Goal: Task Accomplishment & Management: Use online tool/utility

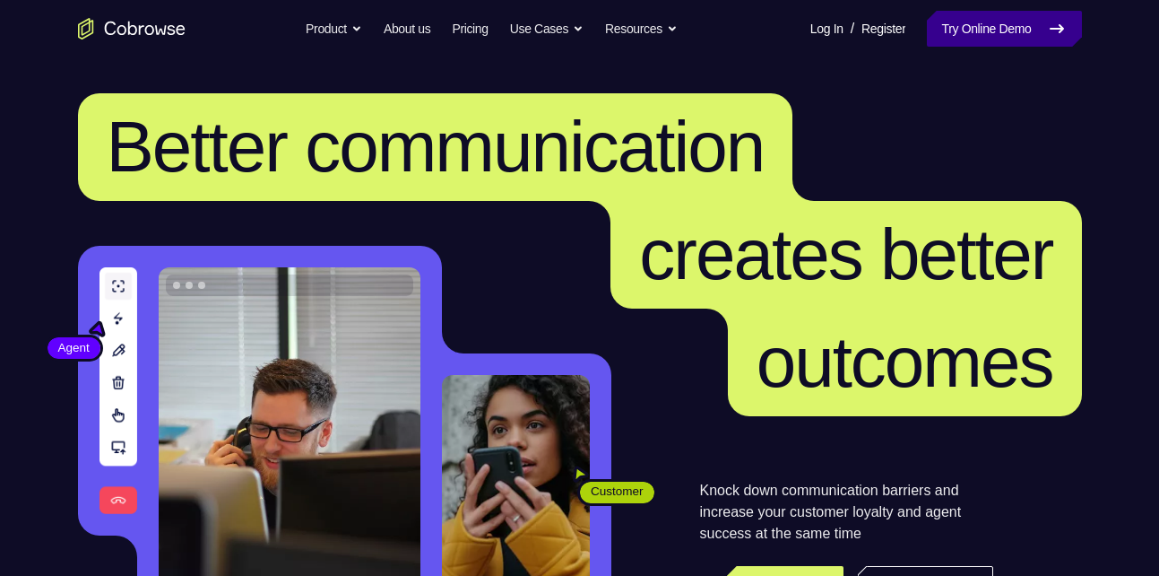
click at [967, 14] on link "Try Online Demo" at bounding box center [1004, 29] width 154 height 36
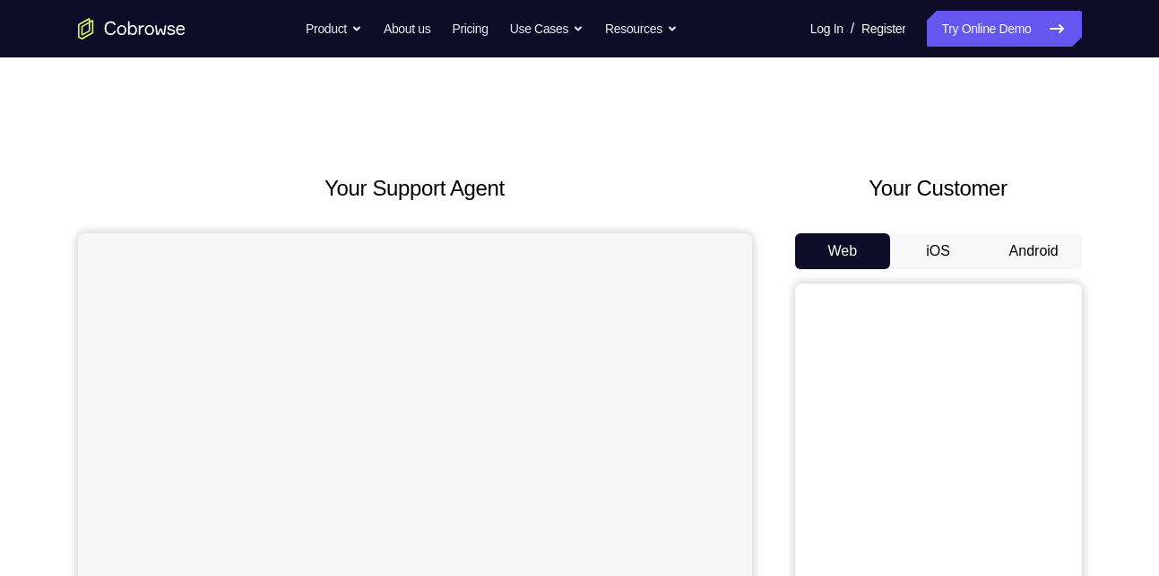
click at [1009, 238] on button "Android" at bounding box center [1034, 251] width 96 height 36
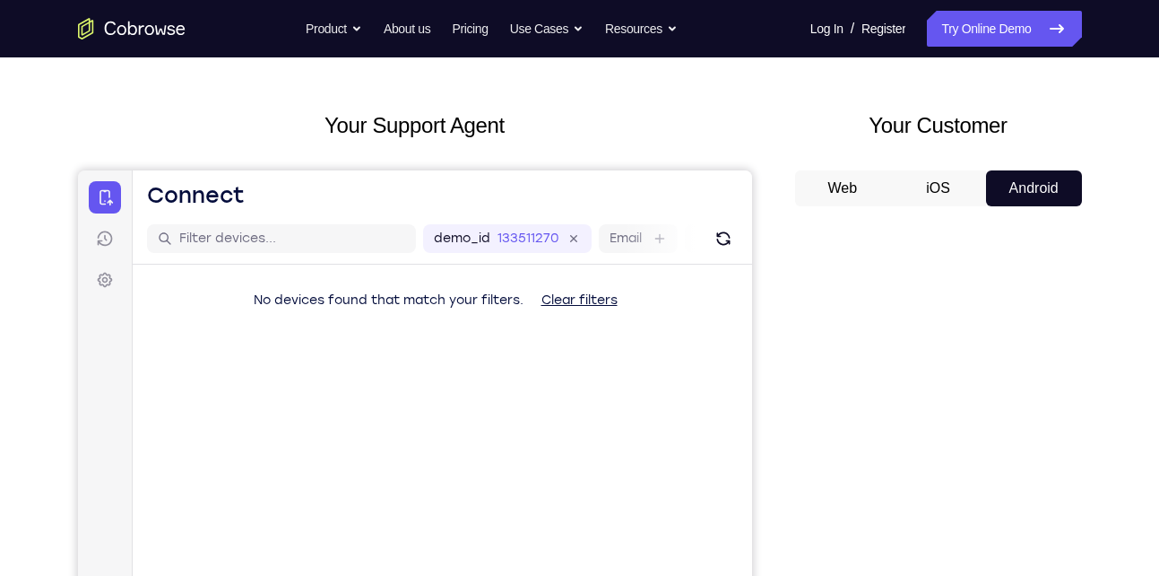
scroll to position [60, 0]
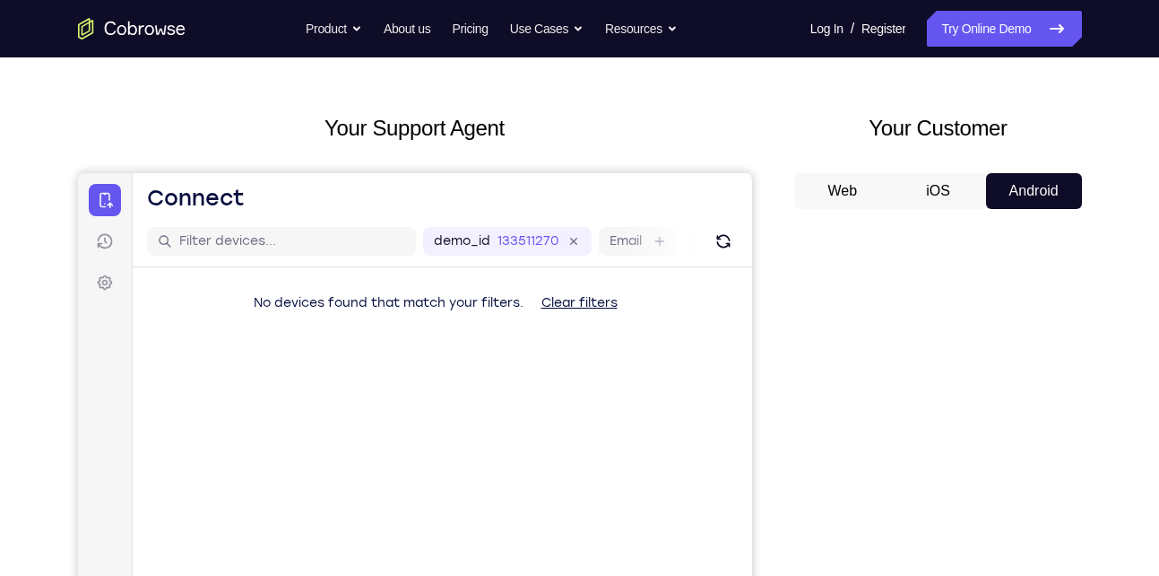
click at [1036, 181] on button "Android" at bounding box center [1034, 191] width 96 height 36
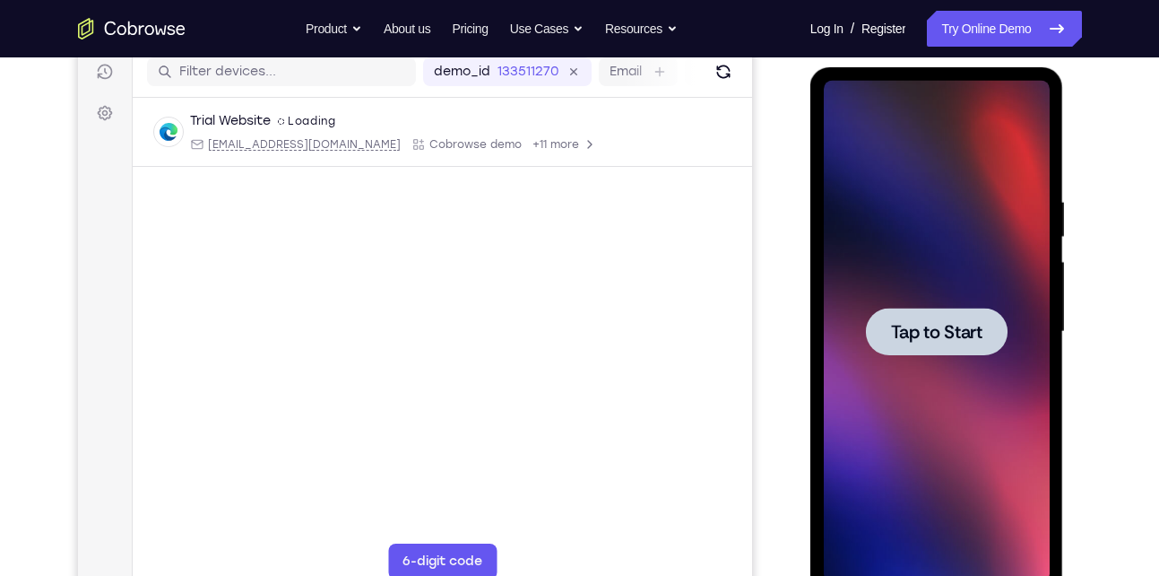
scroll to position [230, 0]
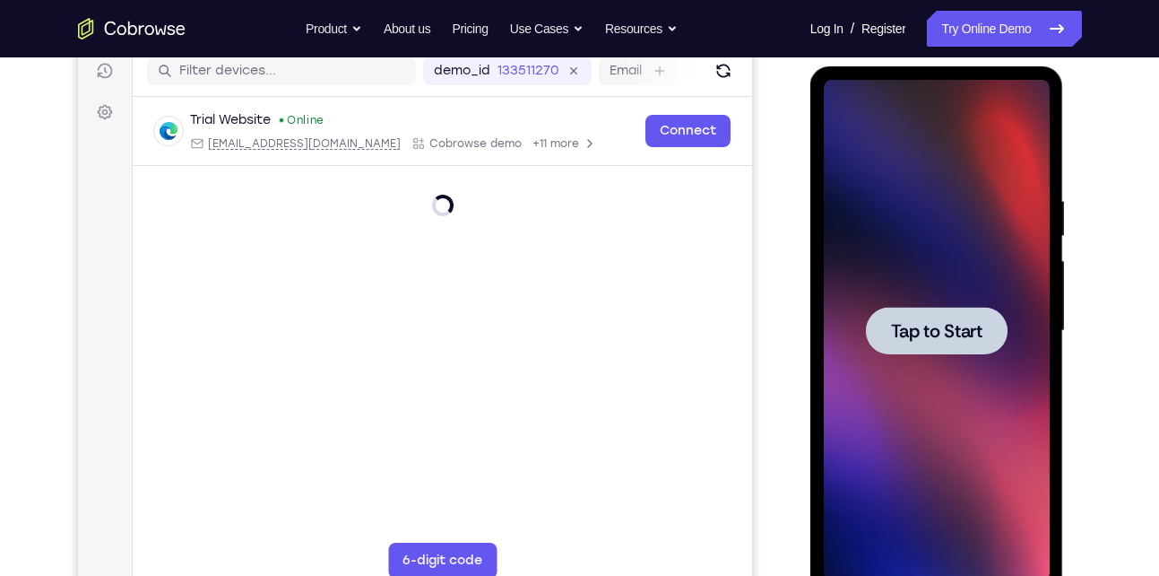
click at [940, 313] on div at bounding box center [937, 331] width 142 height 48
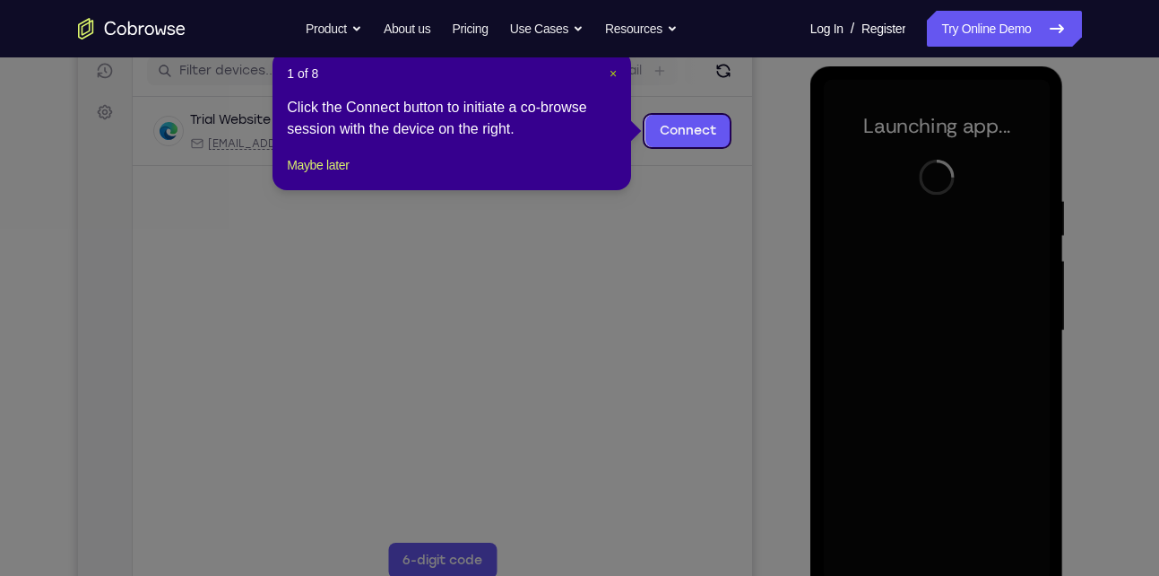
click at [613, 72] on span "×" at bounding box center [613, 73] width 7 height 14
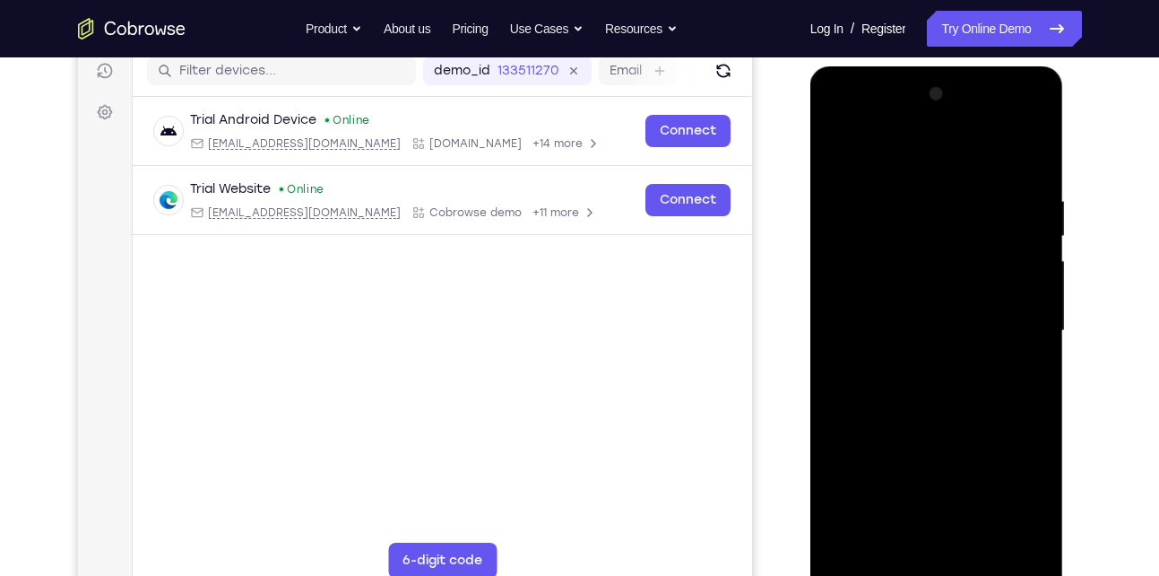
click at [933, 563] on div at bounding box center [937, 331] width 226 height 502
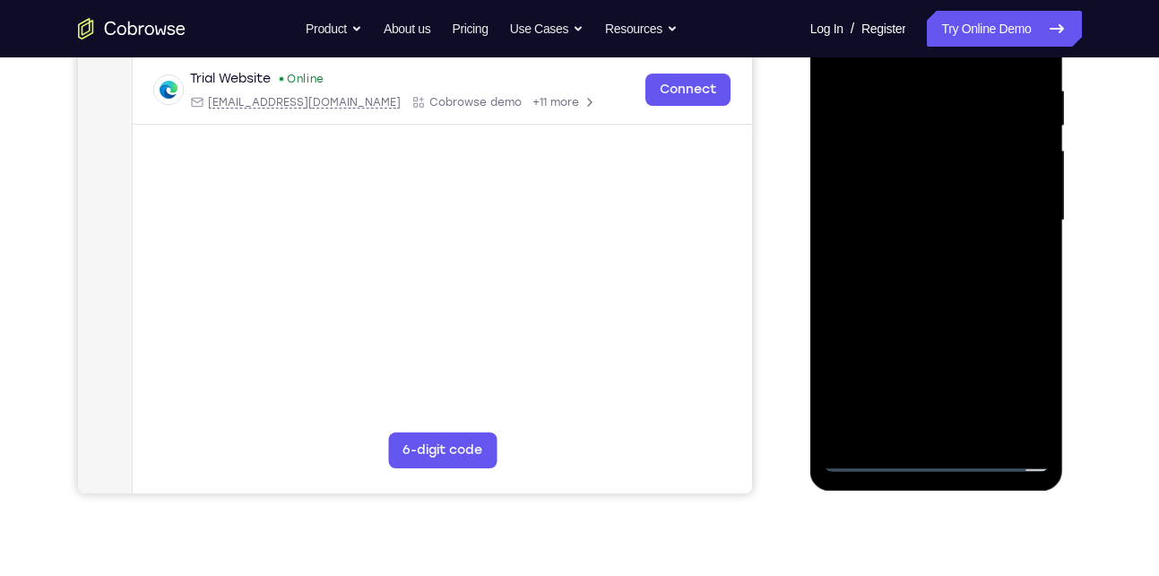
scroll to position [342, 0]
click at [1002, 368] on div at bounding box center [937, 220] width 226 height 502
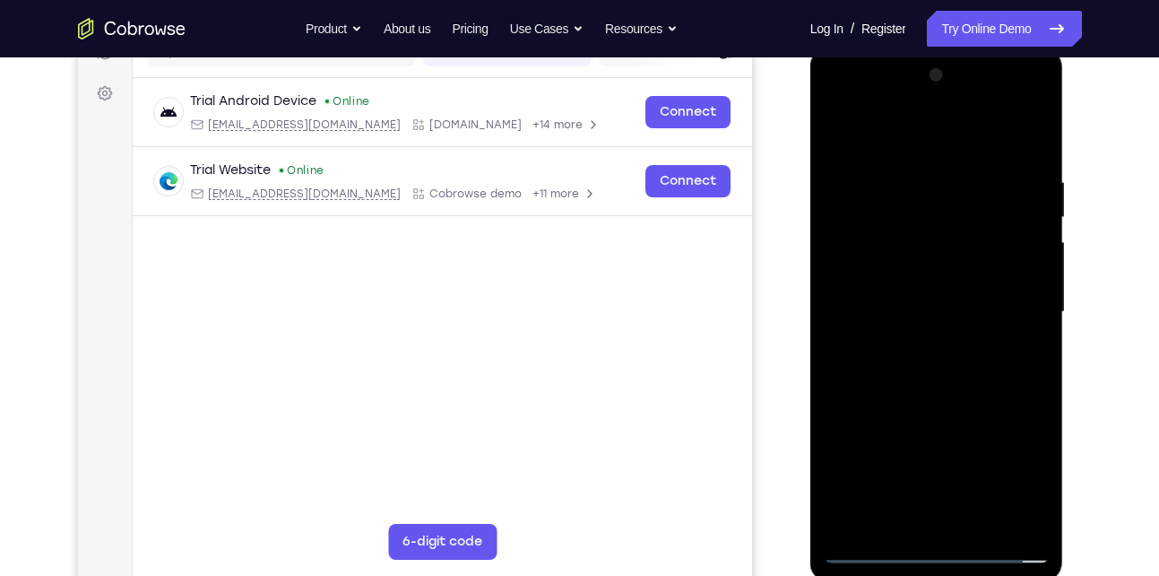
scroll to position [248, 0]
click at [841, 104] on div at bounding box center [937, 313] width 226 height 502
click at [919, 209] on div at bounding box center [937, 313] width 226 height 502
